Goal: Information Seeking & Learning: Learn about a topic

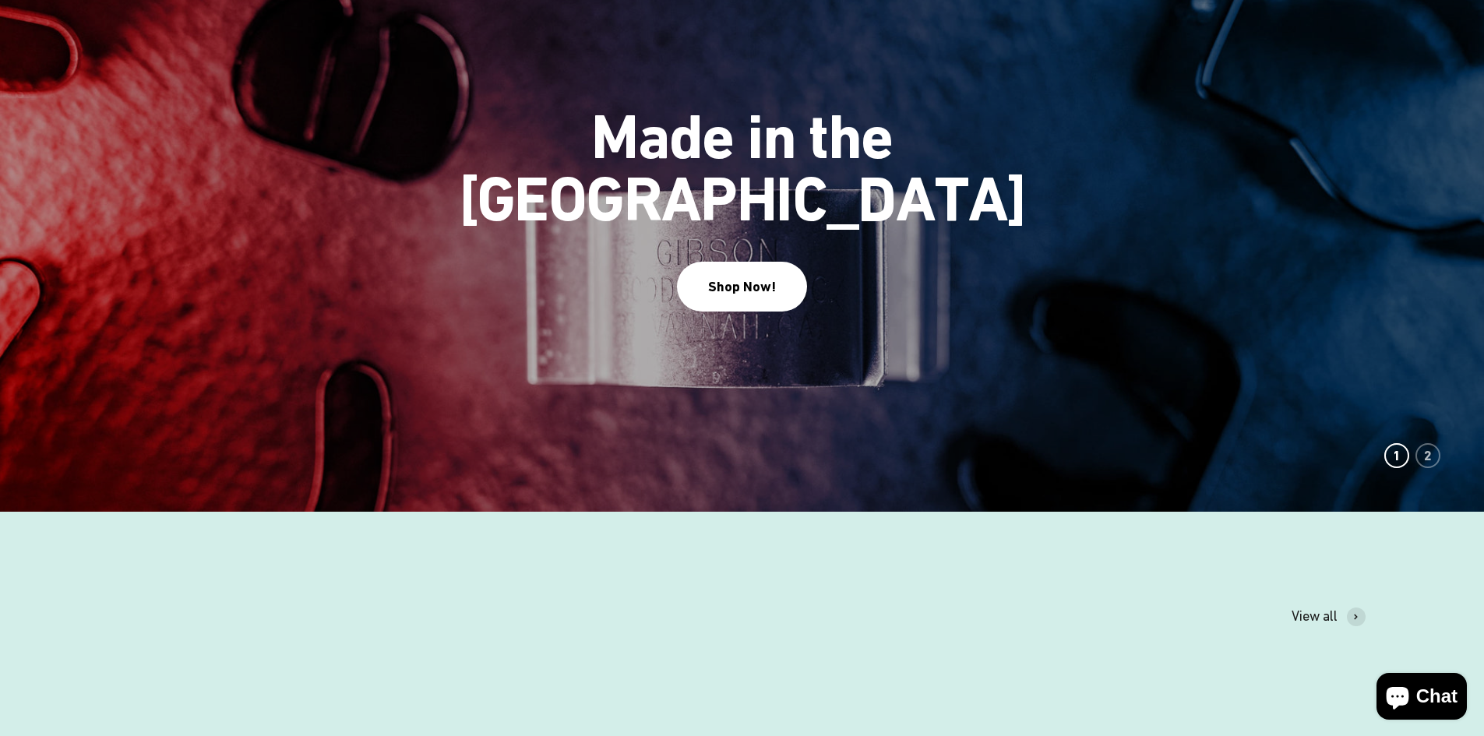
scroll to position [701, 0]
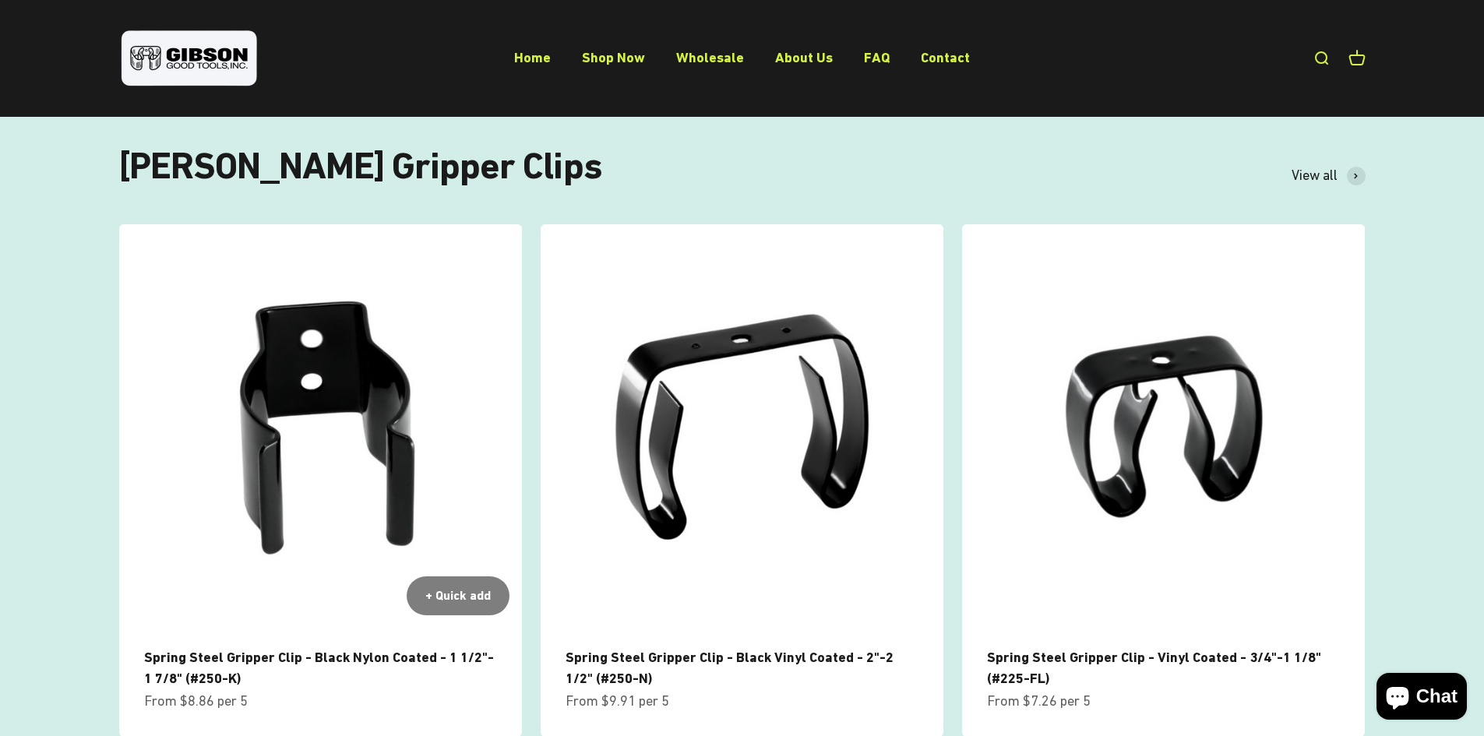
click at [319, 348] on img at bounding box center [320, 425] width 403 height 403
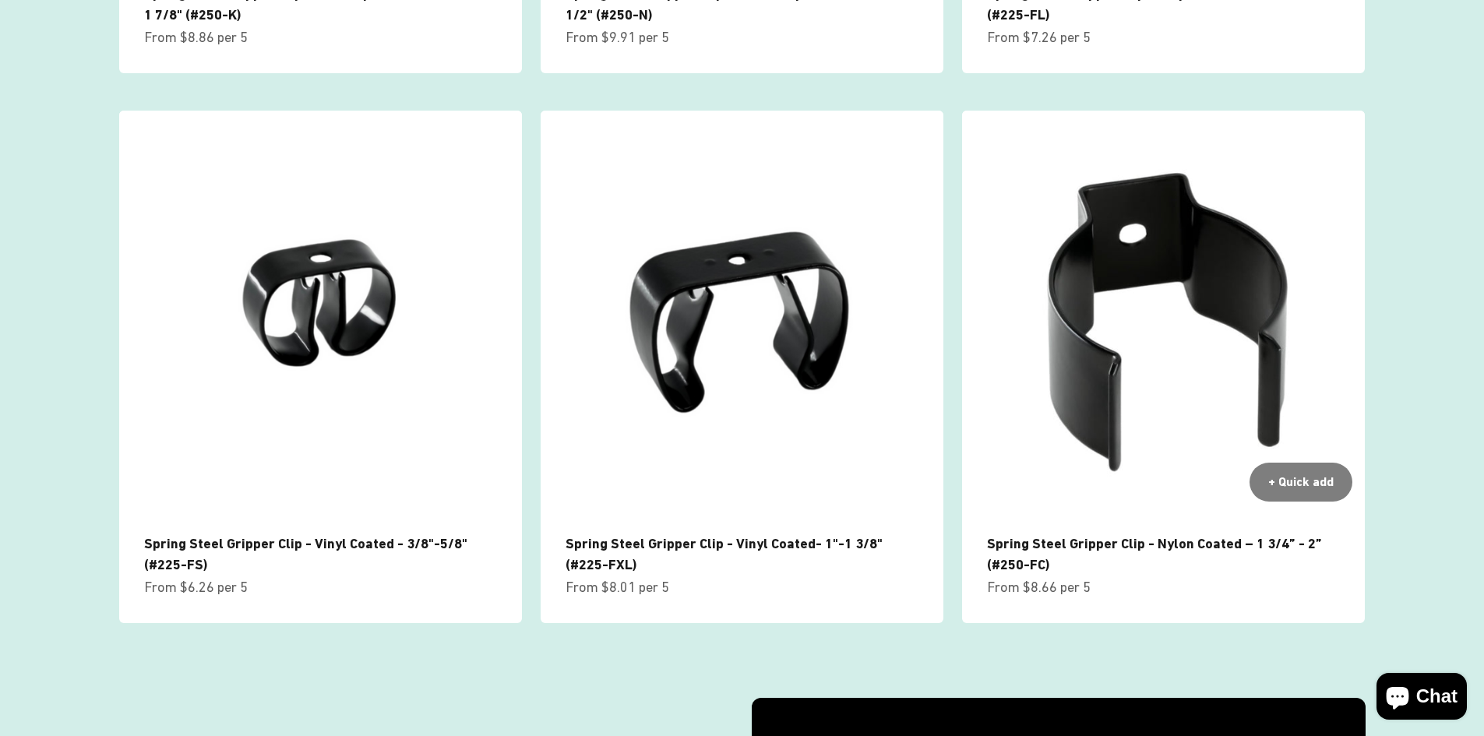
scroll to position [1396, 0]
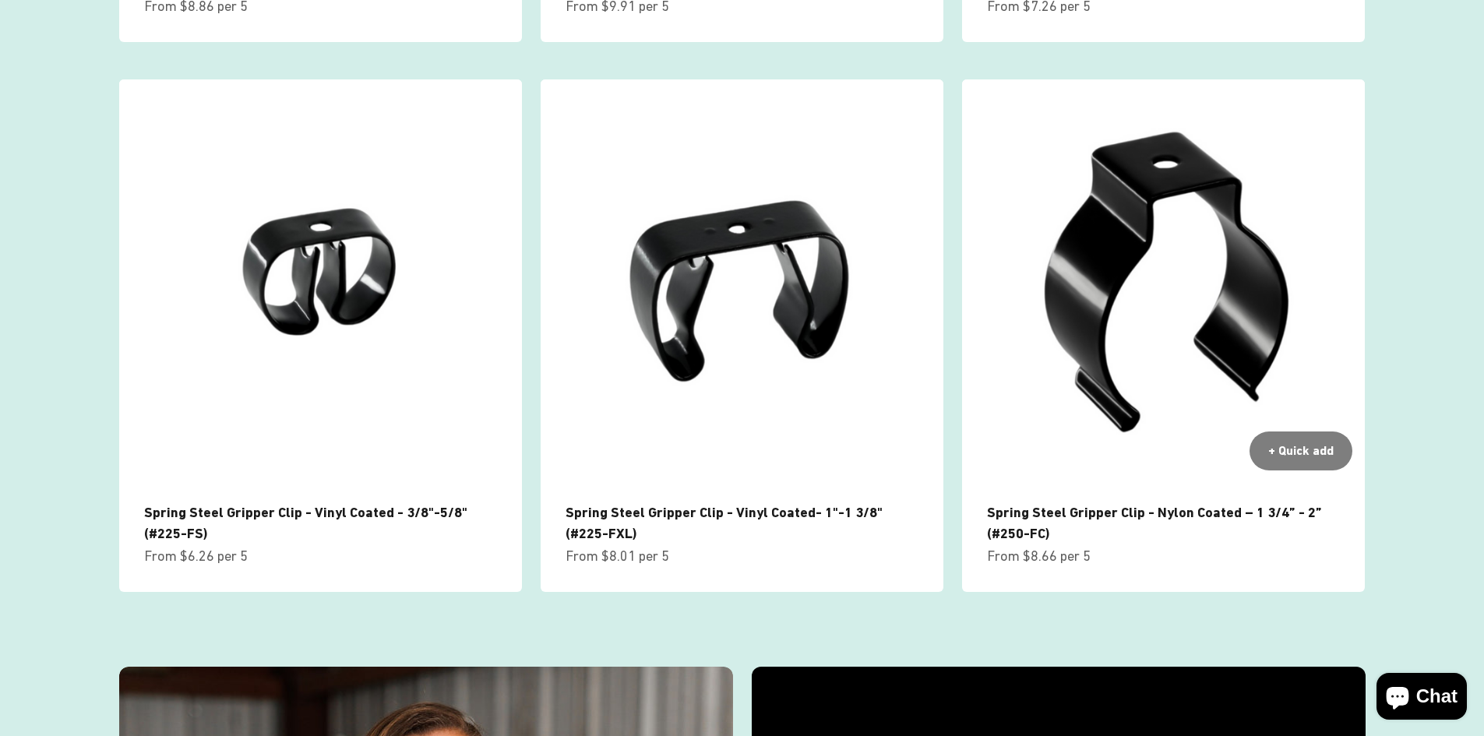
click at [1023, 525] on link "Spring Steel Gripper Clip - Nylon Coated – 1 3/4” - 2” (#250-FC)" at bounding box center [1154, 522] width 335 height 37
